Goal: Check status: Check status

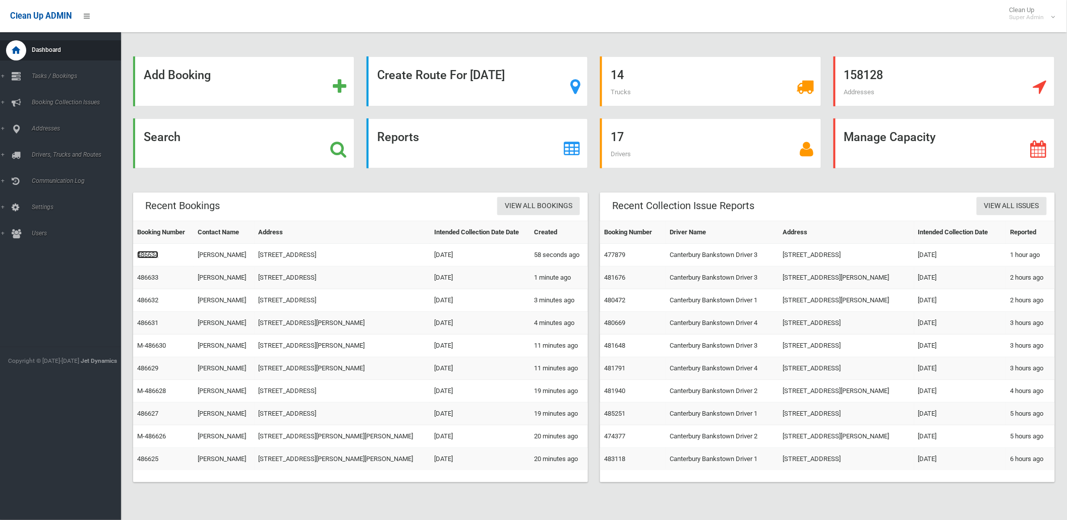
click at [142, 251] on link "486634" at bounding box center [147, 255] width 21 height 8
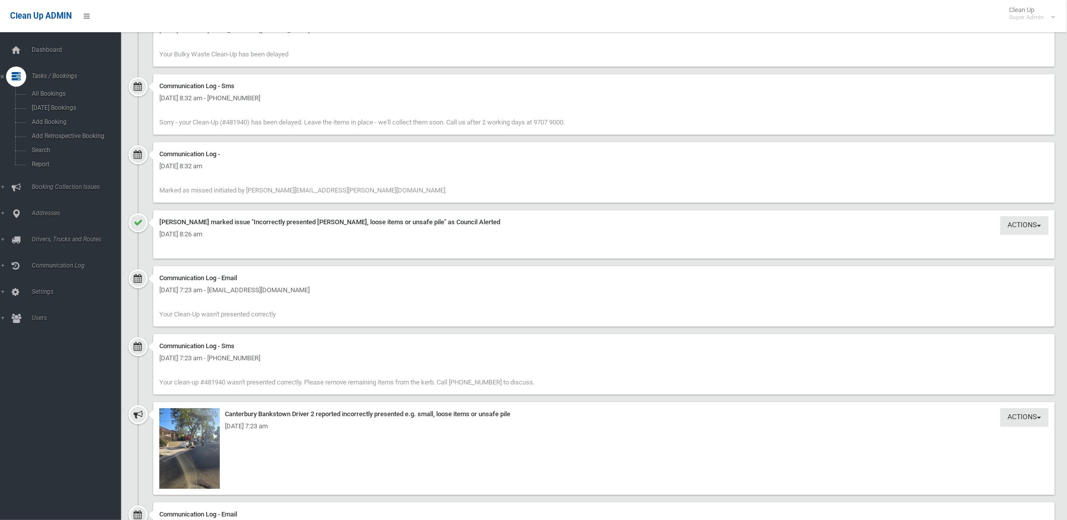
scroll to position [842, 0]
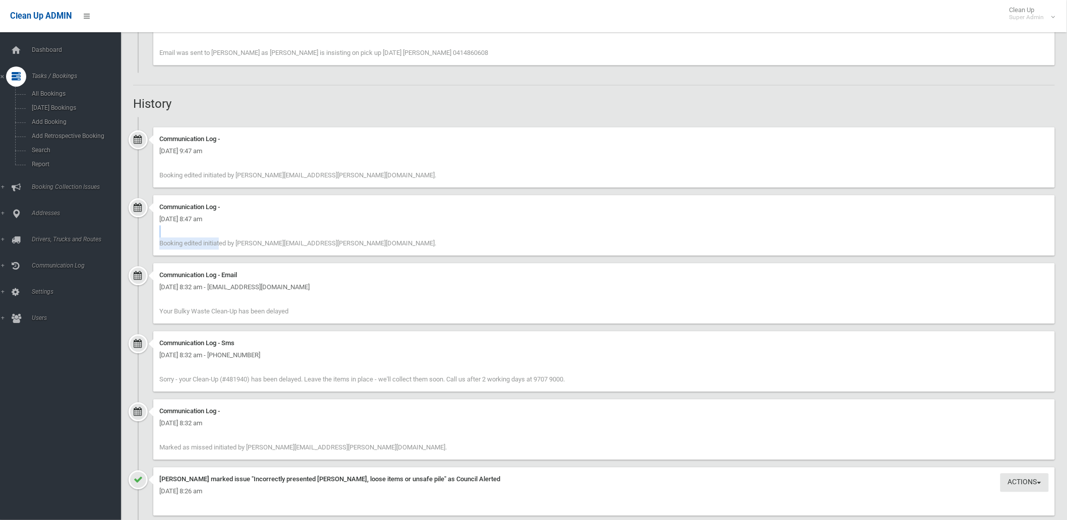
drag, startPoint x: 165, startPoint y: 246, endPoint x: 369, endPoint y: 237, distance: 204.3
click at [369, 237] on div "Communication Log - Friday 19th September 2025 - 8:47 am Booking edited initiat…" at bounding box center [603, 225] width 901 height 60
click at [368, 244] on div "Communication Log - Friday 19th September 2025 - 8:47 am Booking edited initiat…" at bounding box center [603, 225] width 901 height 60
click at [151, 173] on div "Communication Log - Friday 19th September 2025 - 9:47 am Booking edited initiat…" at bounding box center [594, 161] width 922 height 68
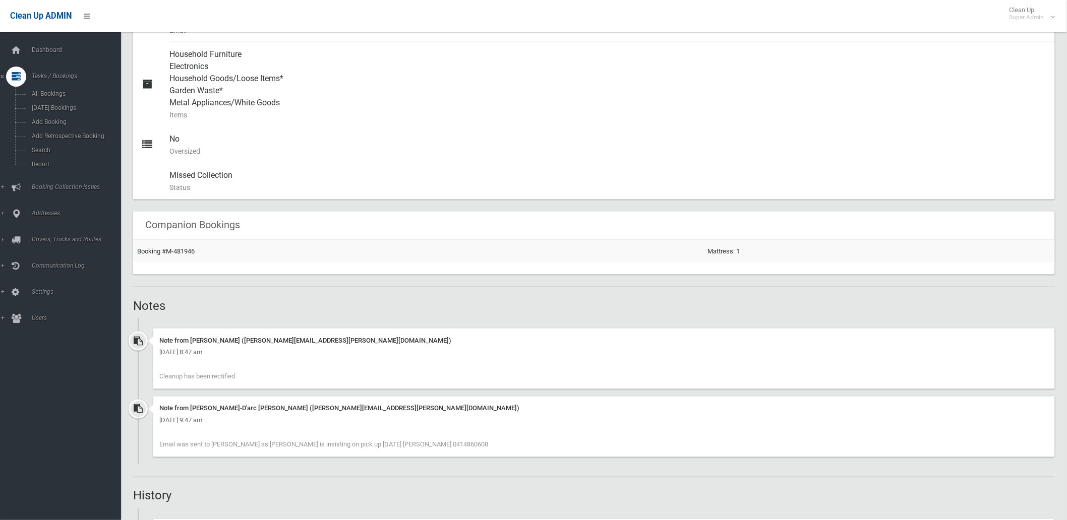
scroll to position [618, 0]
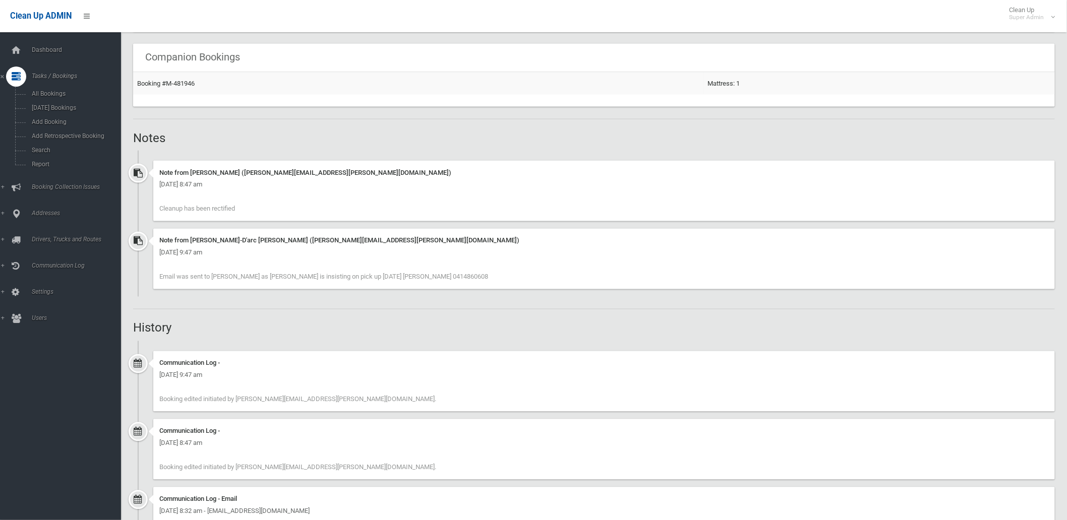
drag, startPoint x: 159, startPoint y: 211, endPoint x: 264, endPoint y: 205, distance: 105.0
click at [264, 205] on div "Note from Elissa Abboud (elissa.abboud@cbcity.nsw.gov.au) Friday 19th September…" at bounding box center [603, 191] width 901 height 60
drag, startPoint x: 164, startPoint y: 278, endPoint x: 428, endPoint y: 275, distance: 263.7
click at [428, 275] on div "Note from Jeanne-D'arc Daher (jeanne.daher@cbcity.nsw.gov.au) Friday 19th Septe…" at bounding box center [603, 259] width 901 height 60
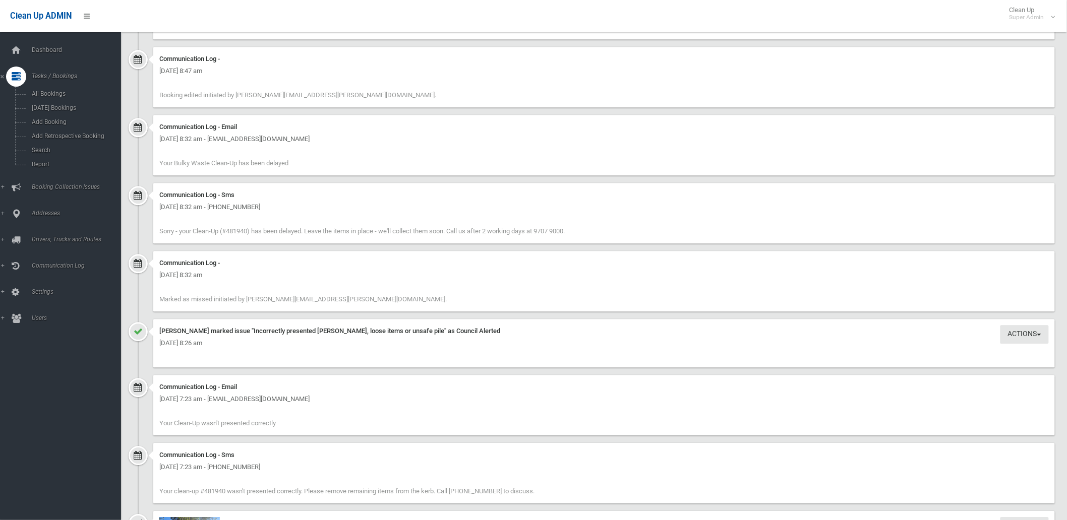
scroll to position [1010, 0]
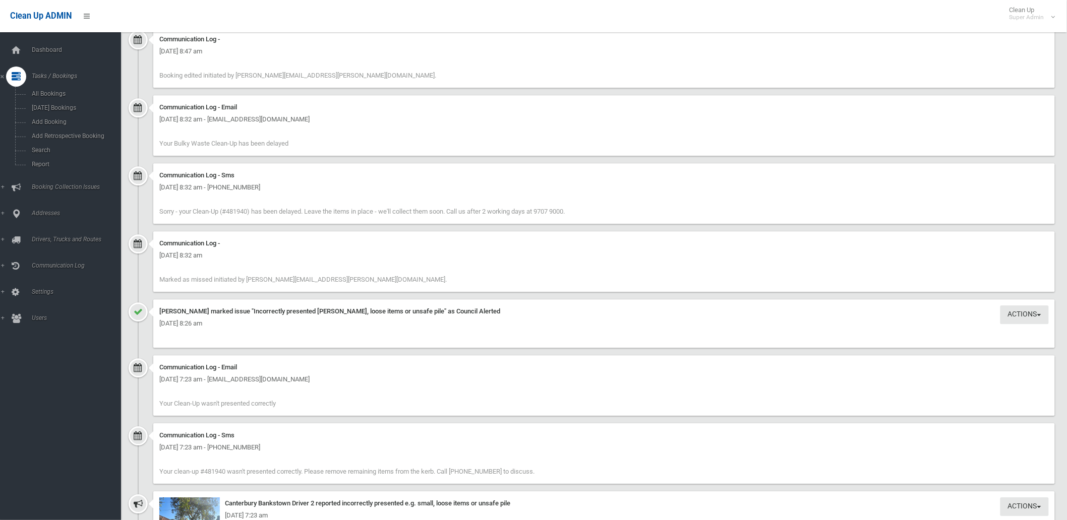
drag, startPoint x: 164, startPoint y: 306, endPoint x: 503, endPoint y: 320, distance: 338.5
click at [503, 320] on div "Actions Edit Actions Taken Annette Stewart marked issue "Incorrectly presented …" at bounding box center [603, 323] width 901 height 48
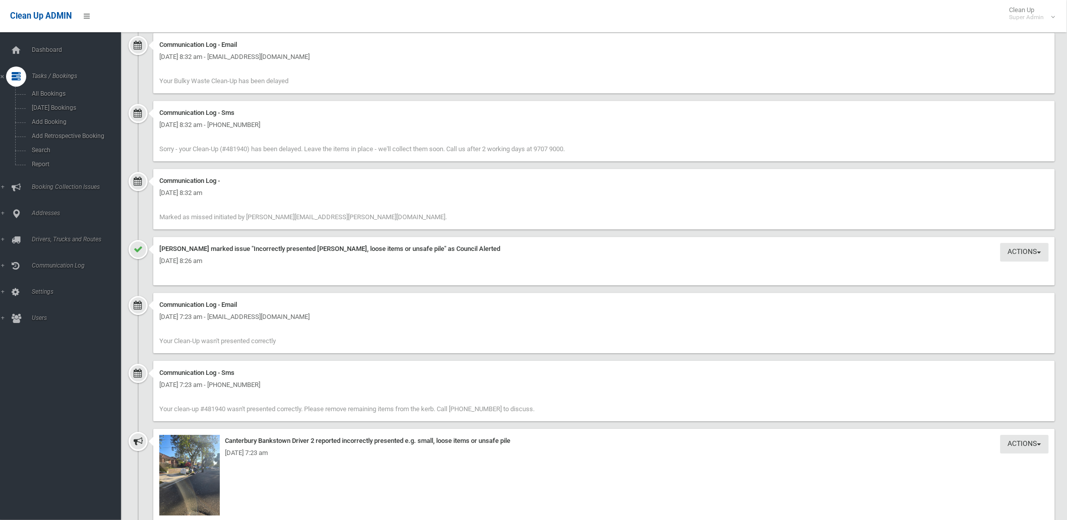
scroll to position [1234, 0]
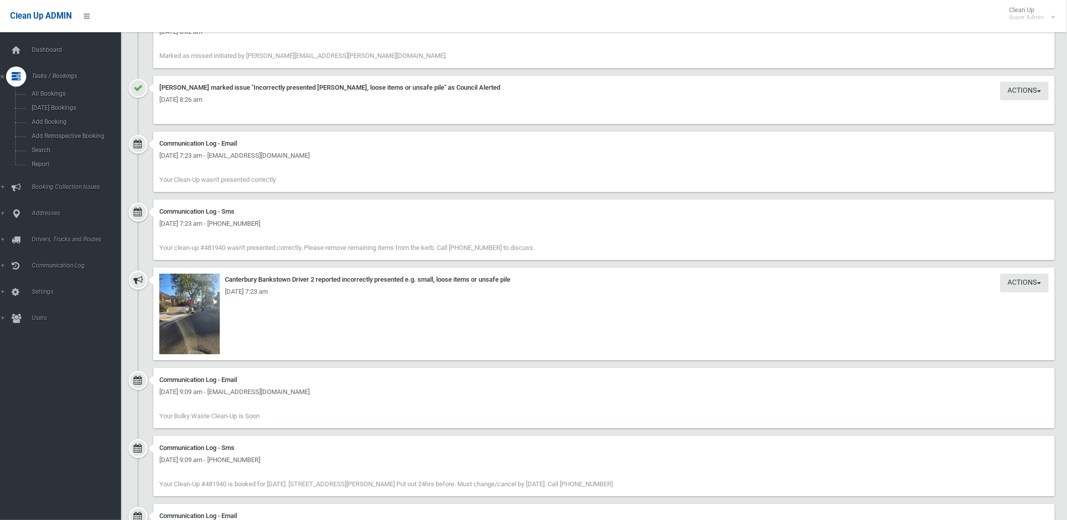
drag, startPoint x: 159, startPoint y: 243, endPoint x: 537, endPoint y: 245, distance: 378.6
click at [537, 245] on div "Communication Log - Sms Friday 19th September 2025 - 7:23 am - +61401746600 You…" at bounding box center [603, 230] width 901 height 60
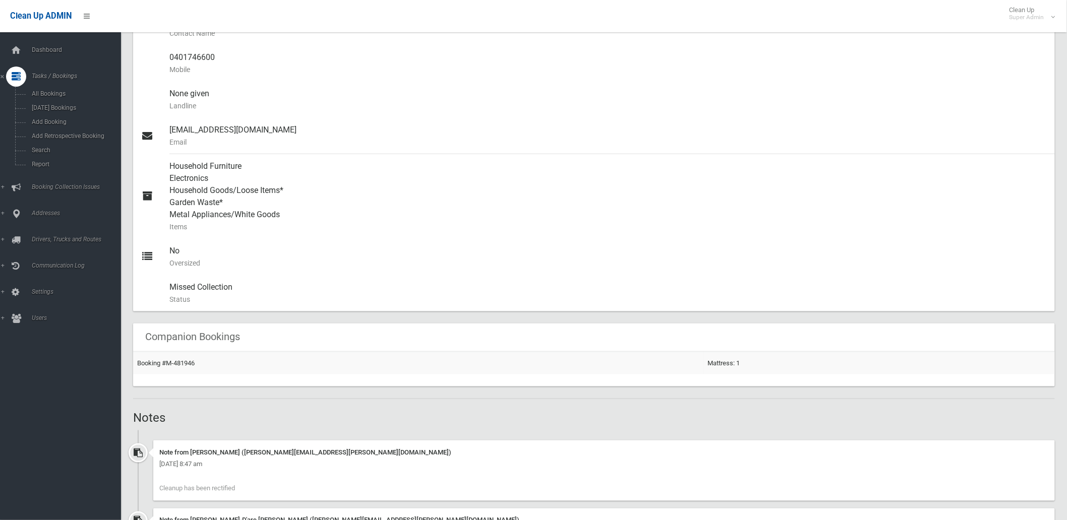
scroll to position [58, 0]
